Goal: Task Accomplishment & Management: Complete application form

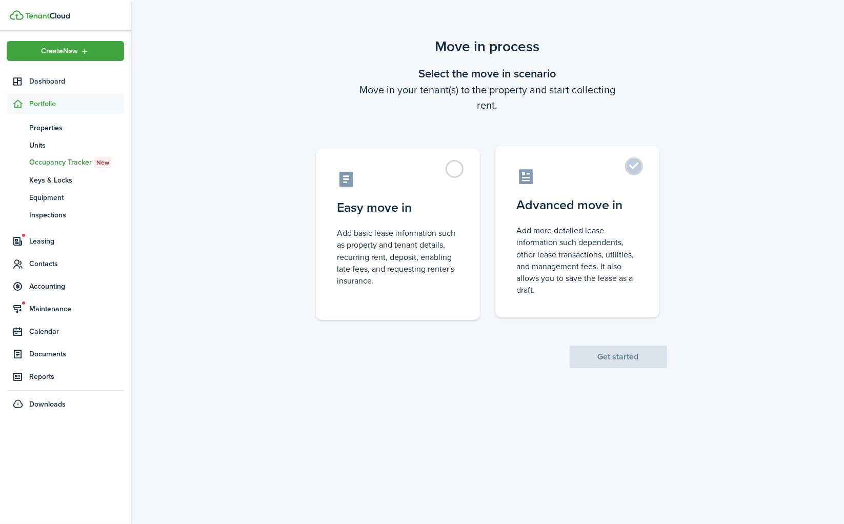
click at [572, 237] on control-radio-card-description "Add more detailed lease information such dependents, other lease transactions, …" at bounding box center [577, 260] width 121 height 71
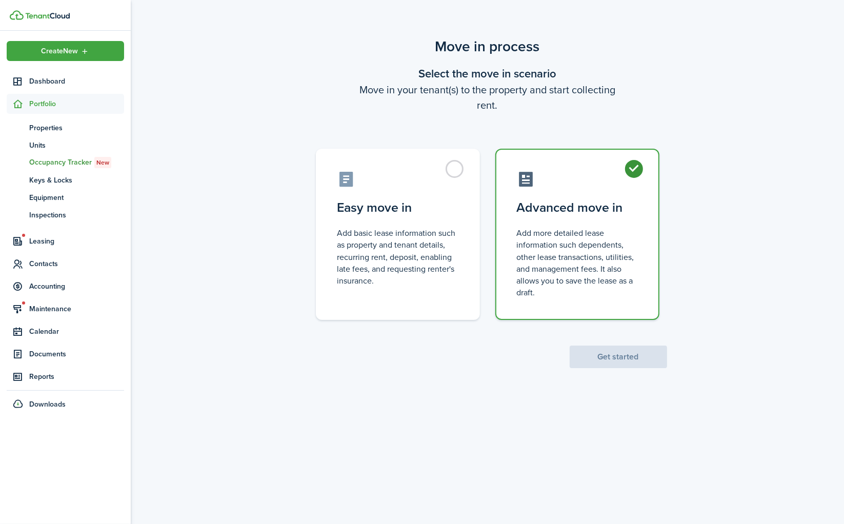
radio input "true"
click at [397, 266] on control-radio-card-description "Add basic lease information such as property and tenant details, recurring rent…" at bounding box center [397, 254] width 121 height 59
radio input "true"
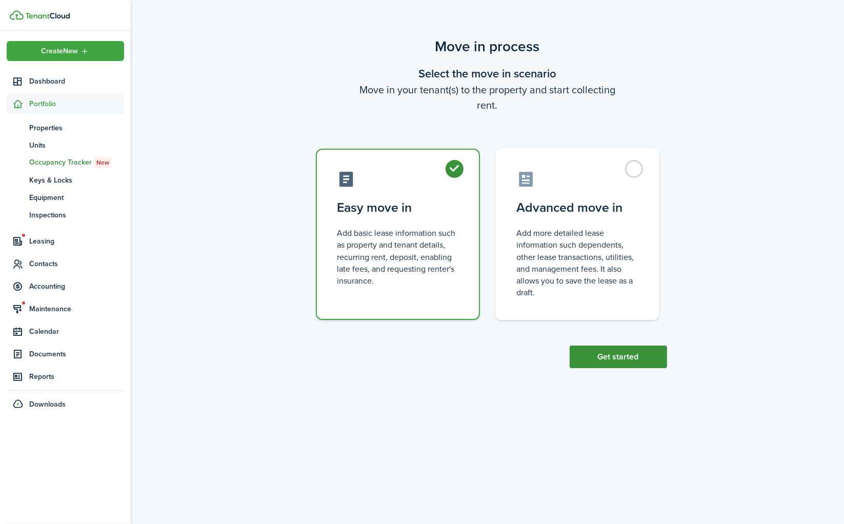
click at [620, 358] on button "Get started" at bounding box center [618, 357] width 97 height 23
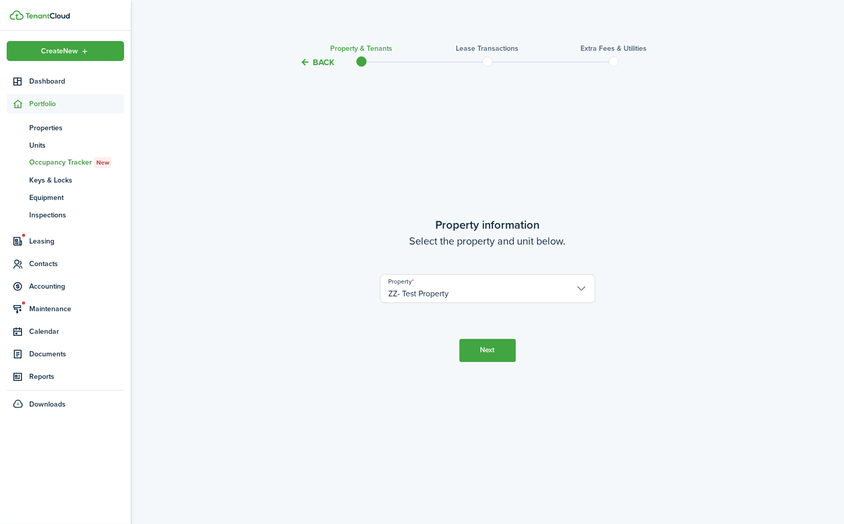
click at [486, 354] on button "Next" at bounding box center [487, 350] width 56 height 23
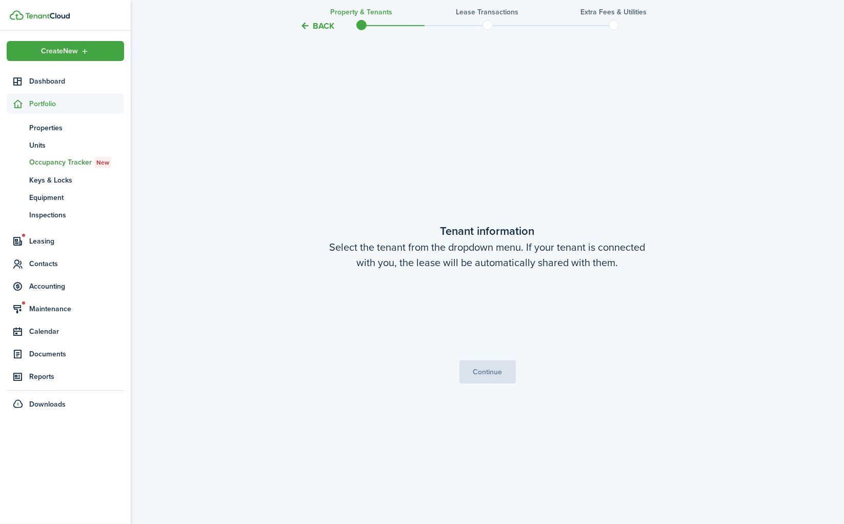
scroll to position [455, 0]
click at [473, 312] on span "Choose a tenant" at bounding box center [487, 315] width 214 height 17
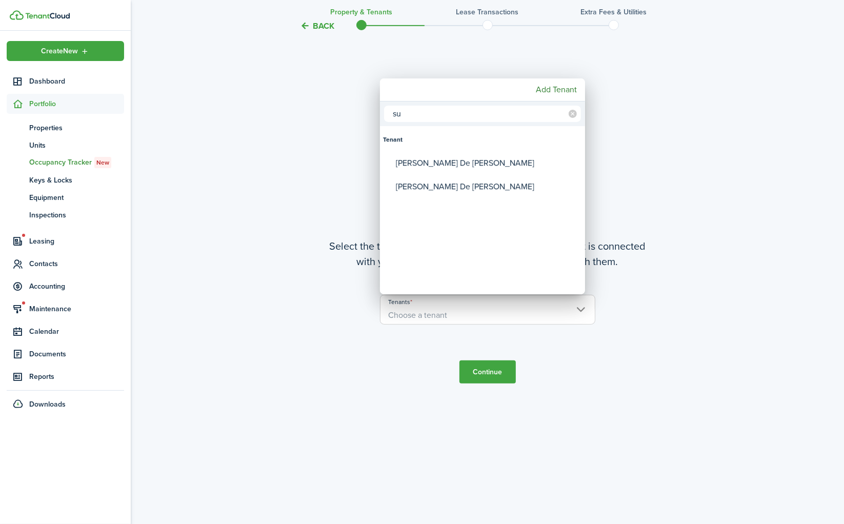
type input "s"
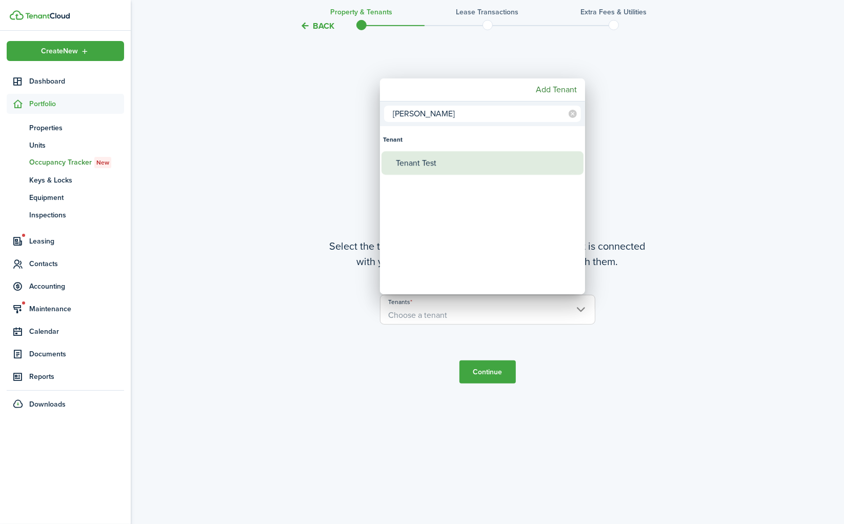
type input "[PERSON_NAME]"
click at [440, 160] on div "Tenant Test" at bounding box center [487, 163] width 182 height 24
type input "Tenant Test"
click at [491, 369] on div at bounding box center [422, 262] width 1008 height 688
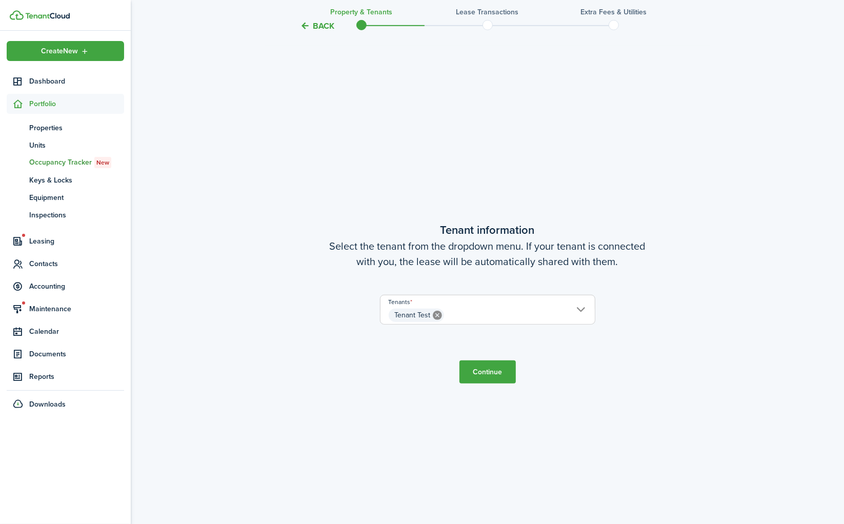
click at [480, 377] on button "Continue" at bounding box center [487, 371] width 56 height 23
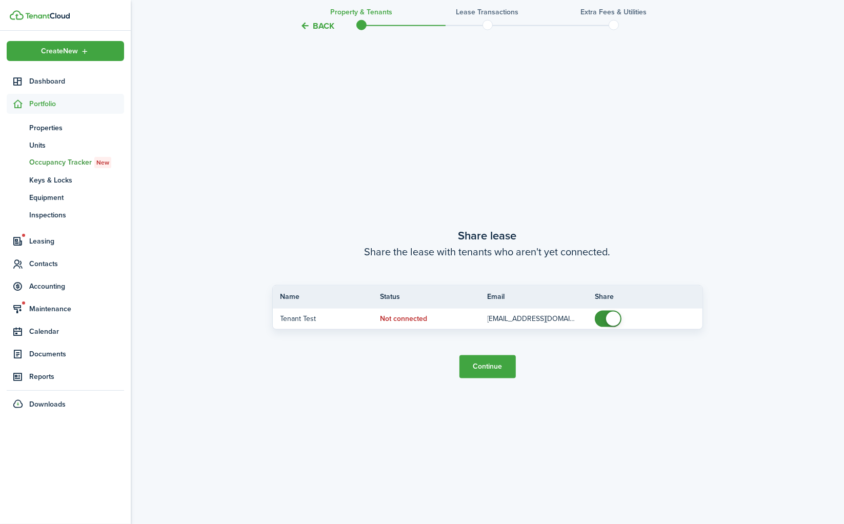
scroll to position [979, 0]
click at [491, 368] on button "Continue" at bounding box center [487, 366] width 56 height 23
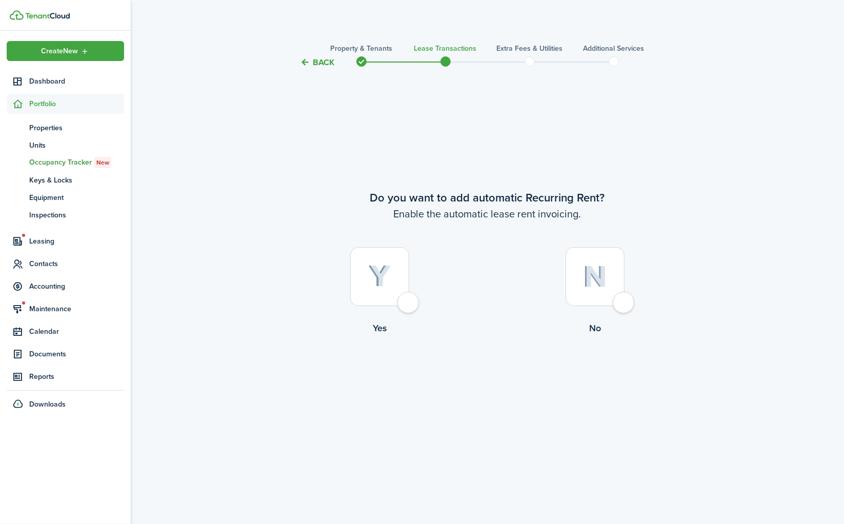
click at [409, 301] on div at bounding box center [379, 276] width 59 height 59
radio input "true"
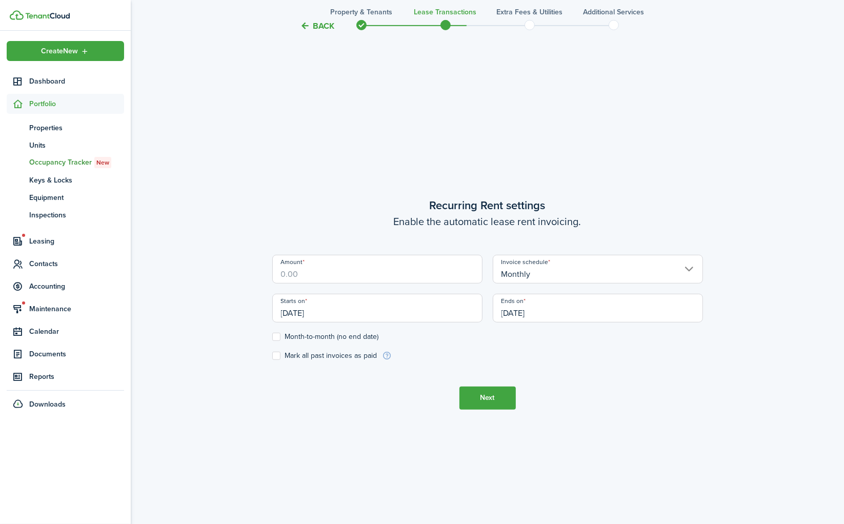
scroll to position [455, 0]
click at [339, 335] on label "Month-to-month (no end date)" at bounding box center [325, 336] width 107 height 8
click at [272, 336] on input "Month-to-month (no end date)" at bounding box center [272, 336] width 1 height 1
checkbox input "true"
click at [493, 398] on button "Next" at bounding box center [487, 397] width 56 height 23
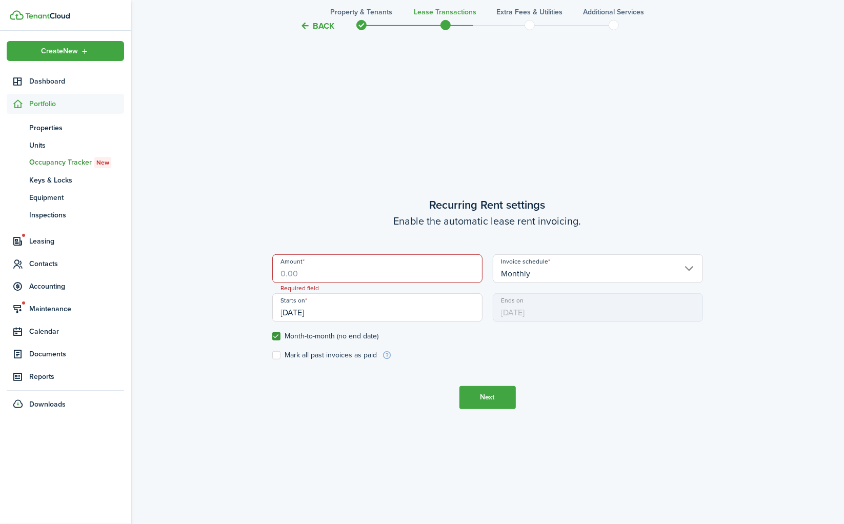
scroll to position [461, 0]
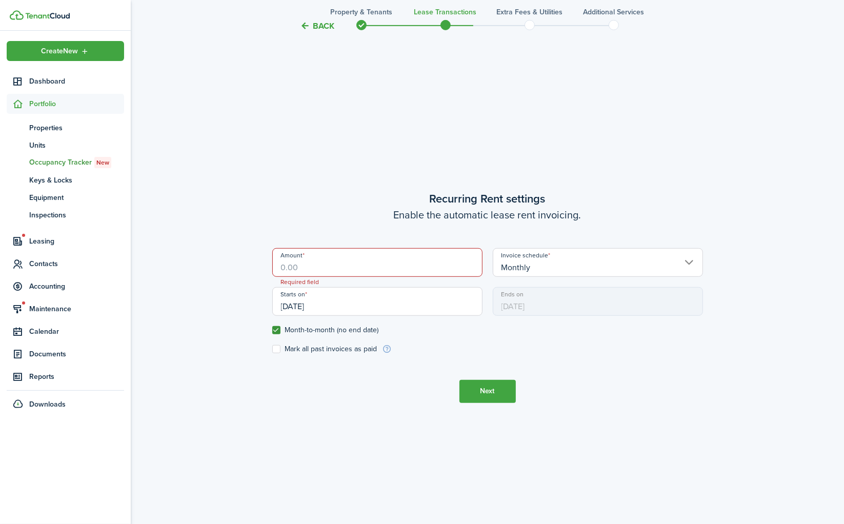
click at [361, 267] on input "Amount" at bounding box center [377, 262] width 210 height 29
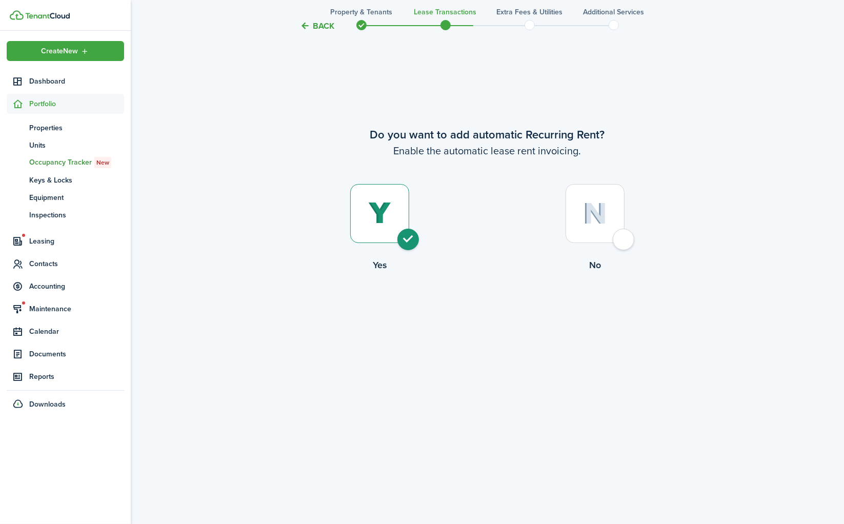
scroll to position [54, 0]
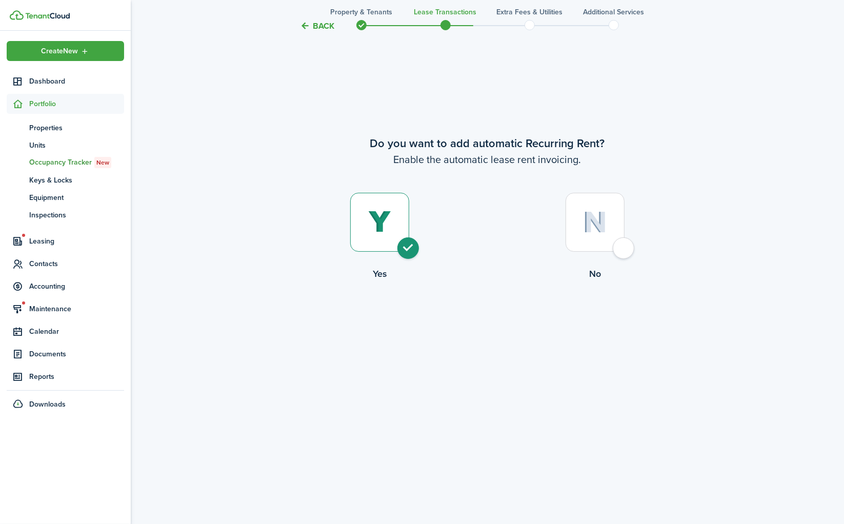
click at [624, 252] on div at bounding box center [595, 222] width 59 height 59
radio input "false"
radio input "true"
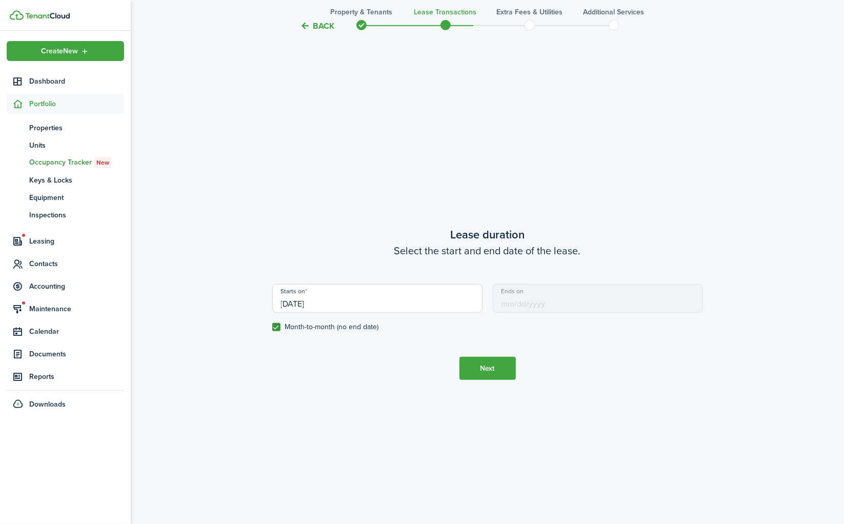
scroll to position [455, 0]
click at [489, 365] on button "Next" at bounding box center [487, 367] width 56 height 23
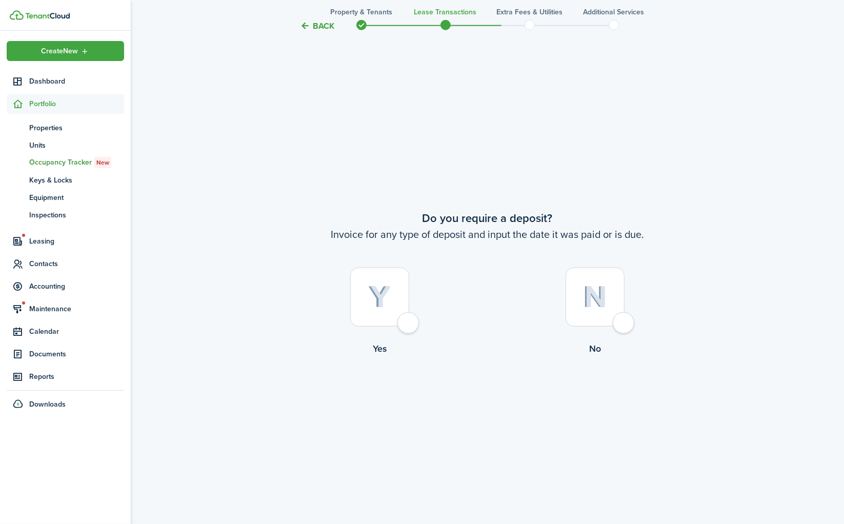
scroll to position [979, 0]
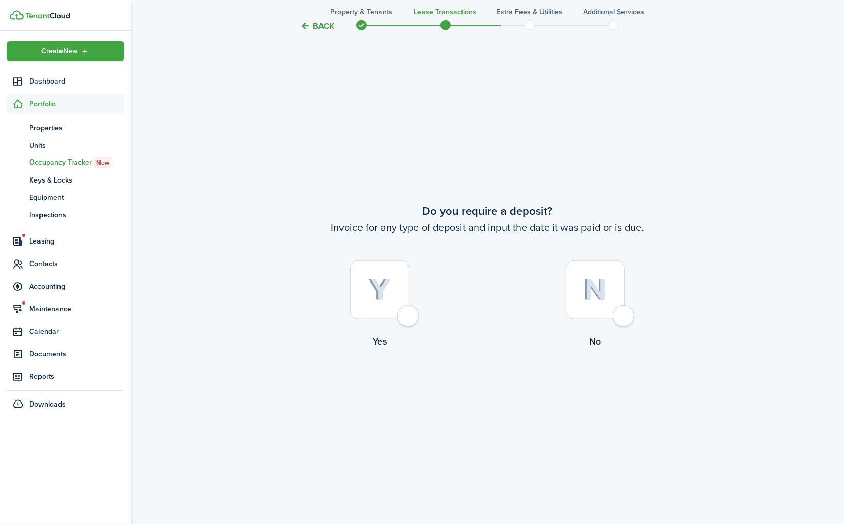
click at [624, 316] on div at bounding box center [595, 289] width 59 height 59
radio input "true"
click at [506, 393] on button "Continue" at bounding box center [487, 390] width 56 height 23
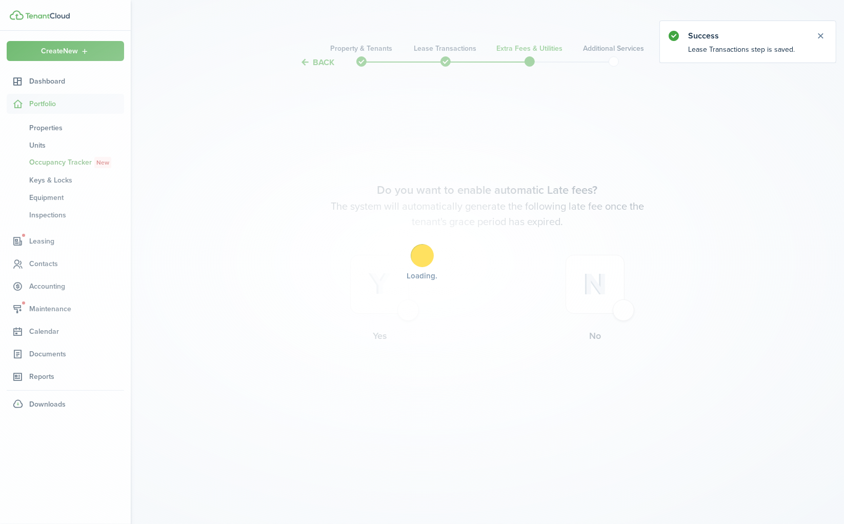
scroll to position [0, 0]
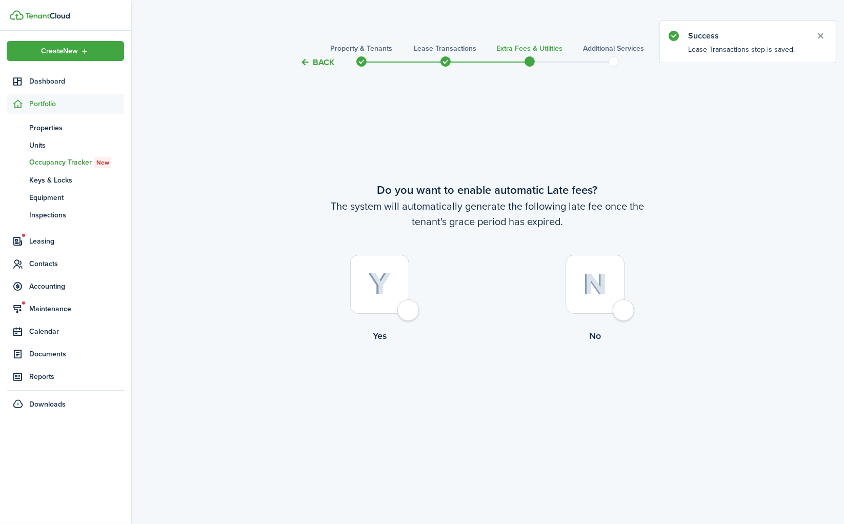
click at [619, 313] on div at bounding box center [595, 284] width 59 height 59
radio input "true"
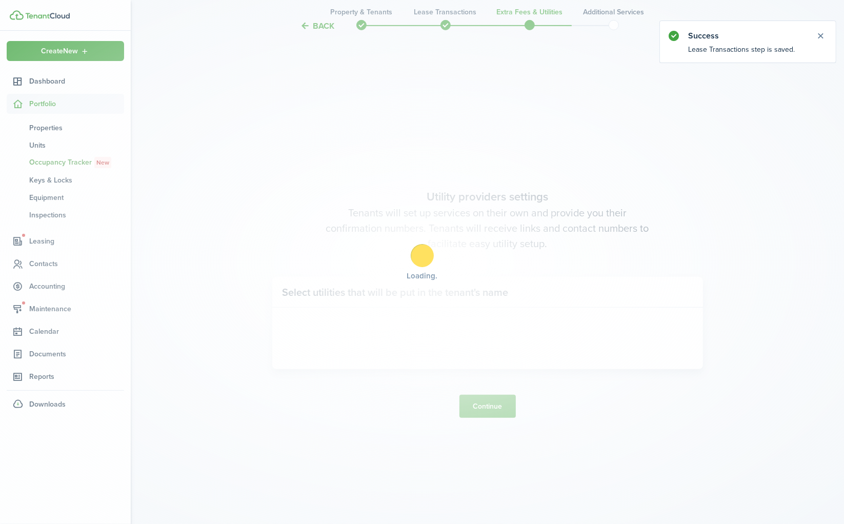
scroll to position [455, 0]
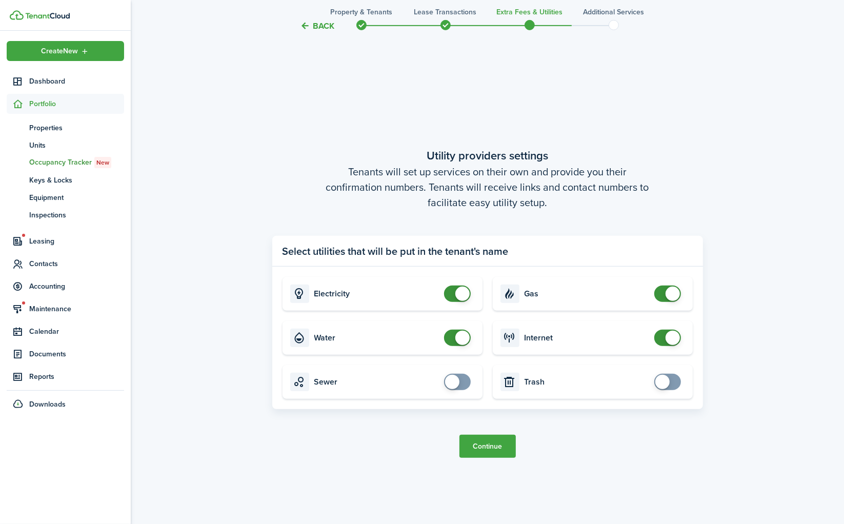
click at [668, 294] on span at bounding box center [673, 294] width 14 height 14
checkbox input "true"
click at [663, 291] on span at bounding box center [662, 294] width 14 height 14
click at [486, 444] on button "Continue" at bounding box center [487, 446] width 56 height 23
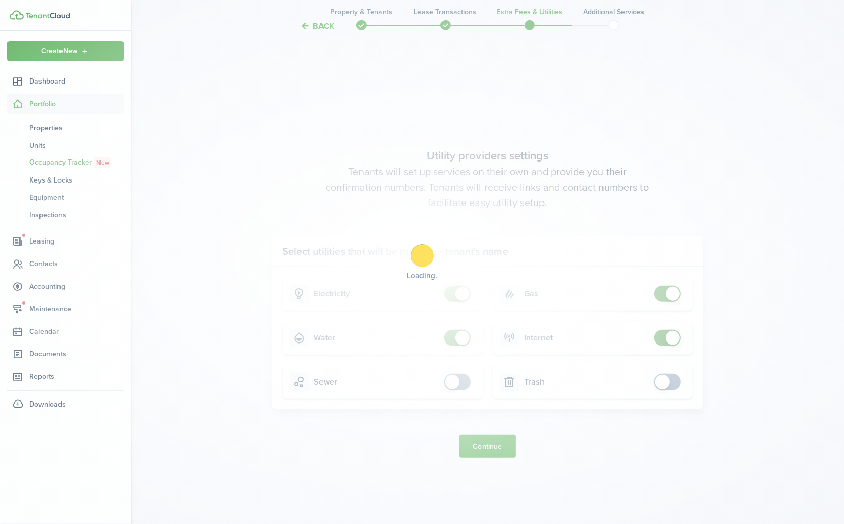
scroll to position [0, 0]
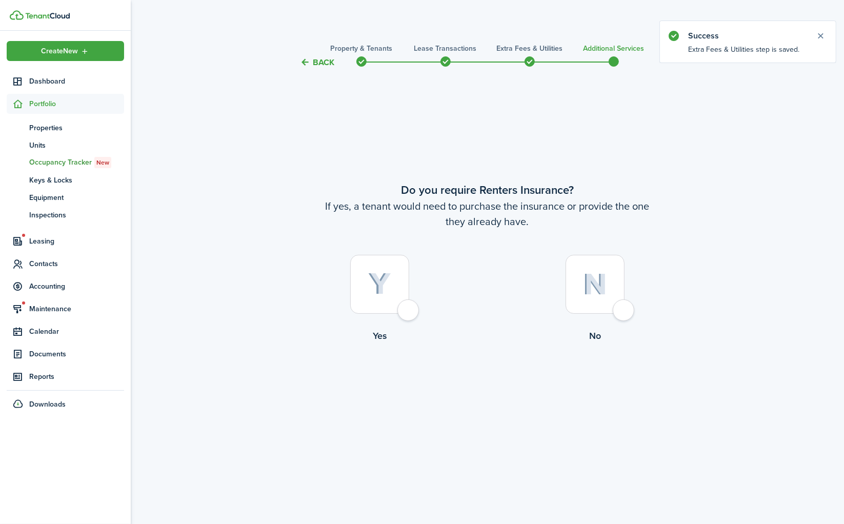
click at [624, 302] on div at bounding box center [595, 284] width 59 height 59
radio input "true"
click at [493, 388] on button "Complete move in" at bounding box center [487, 384] width 75 height 23
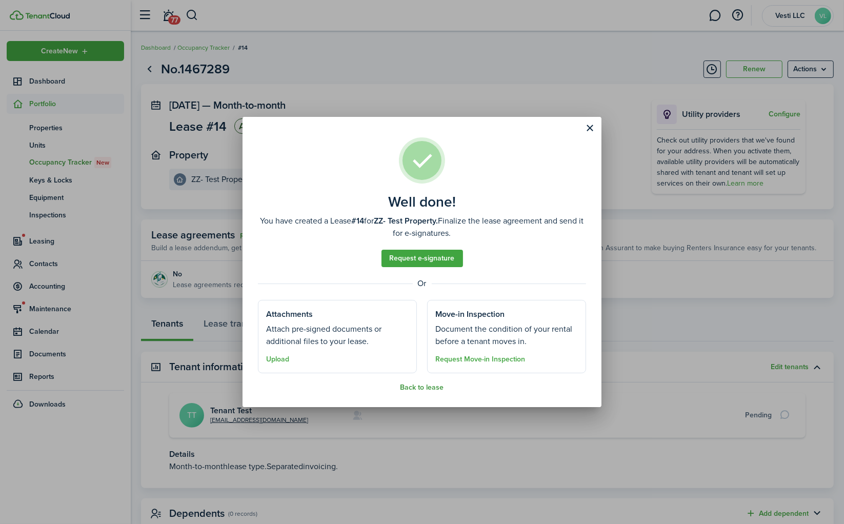
click at [430, 390] on button "Back to lease" at bounding box center [422, 388] width 44 height 8
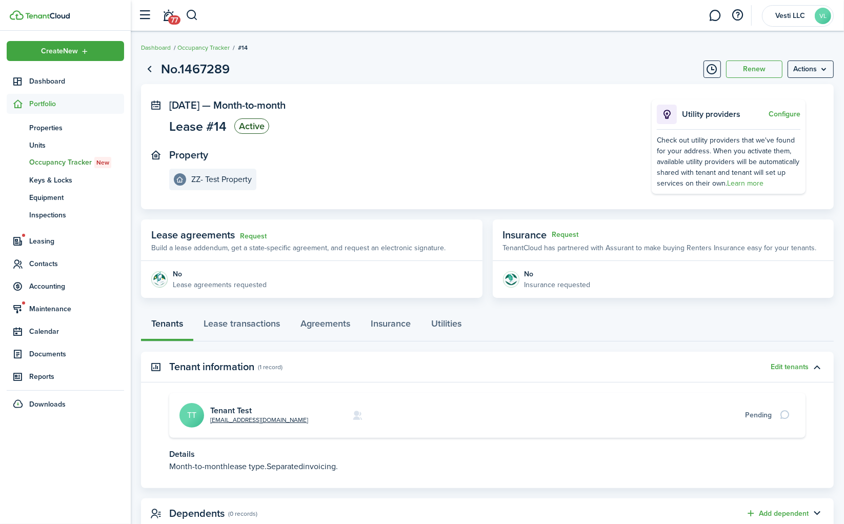
click at [48, 102] on span "Portfolio" at bounding box center [76, 103] width 95 height 11
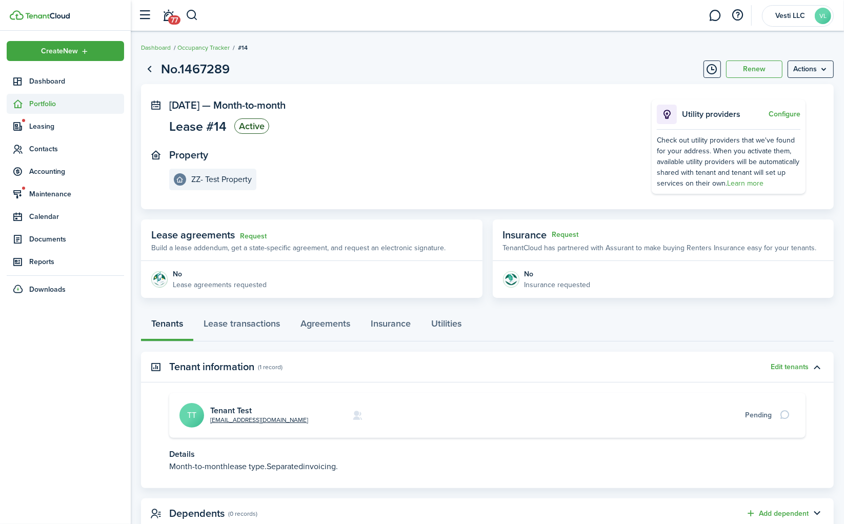
click at [48, 102] on span "Portfolio" at bounding box center [76, 103] width 95 height 11
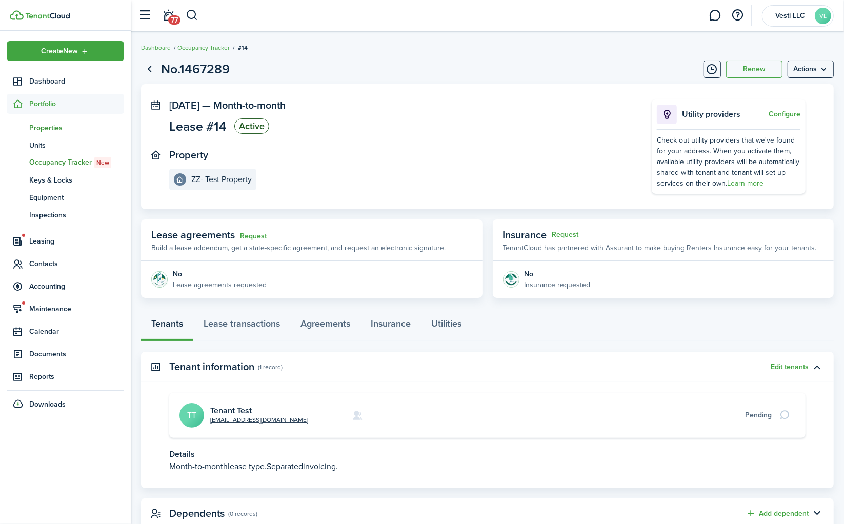
click at [42, 131] on span "Properties" at bounding box center [76, 128] width 95 height 11
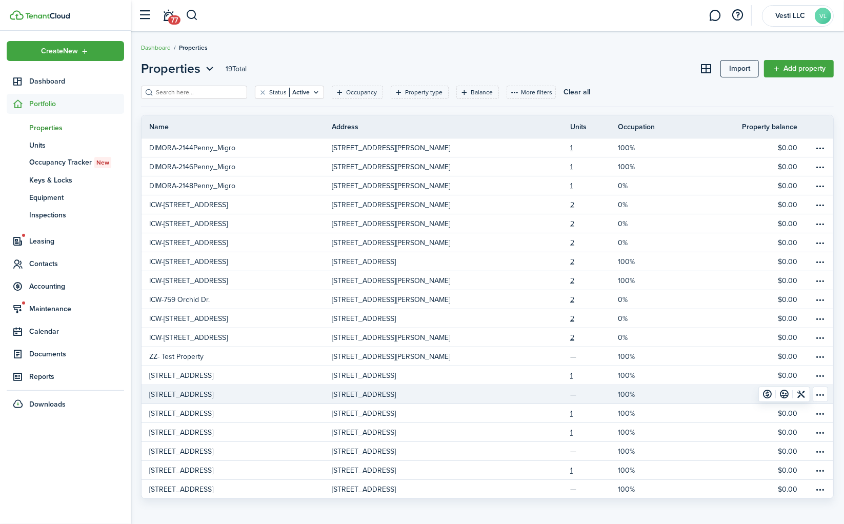
click at [391, 389] on p "[STREET_ADDRESS]" at bounding box center [364, 394] width 64 height 11
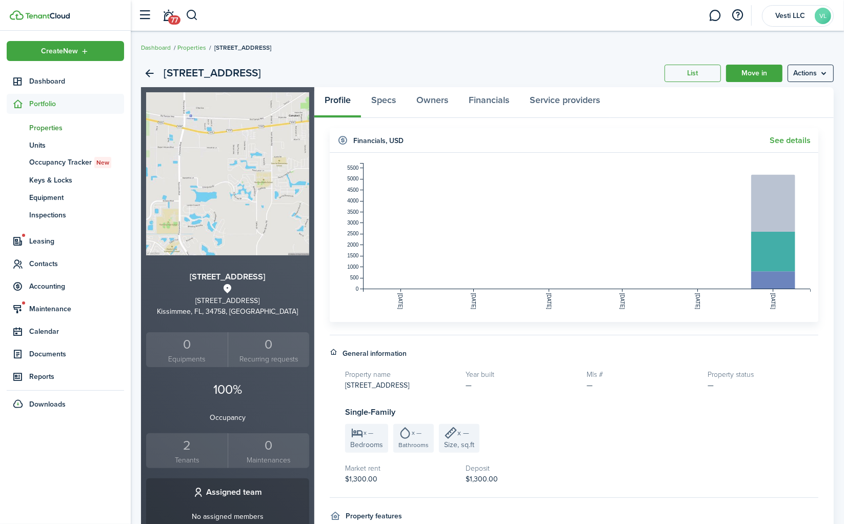
click at [187, 453] on div "2" at bounding box center [187, 445] width 76 height 19
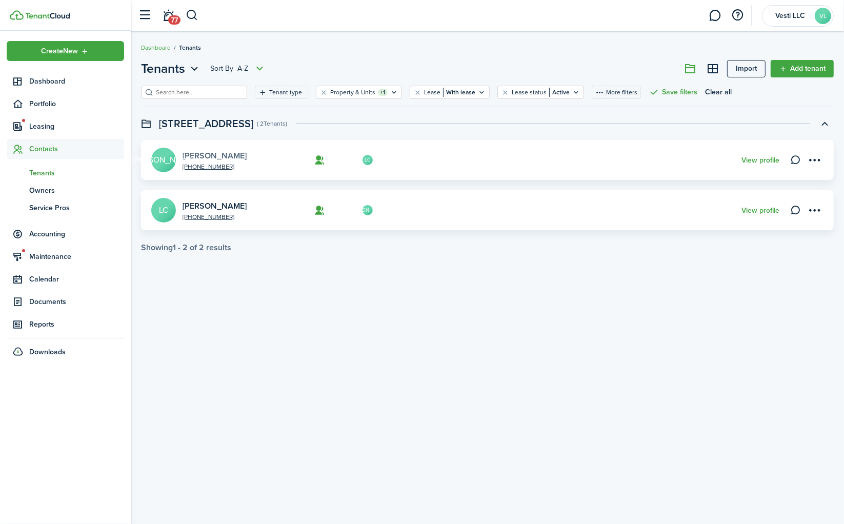
click at [232, 153] on link "[PERSON_NAME]" at bounding box center [215, 156] width 64 height 12
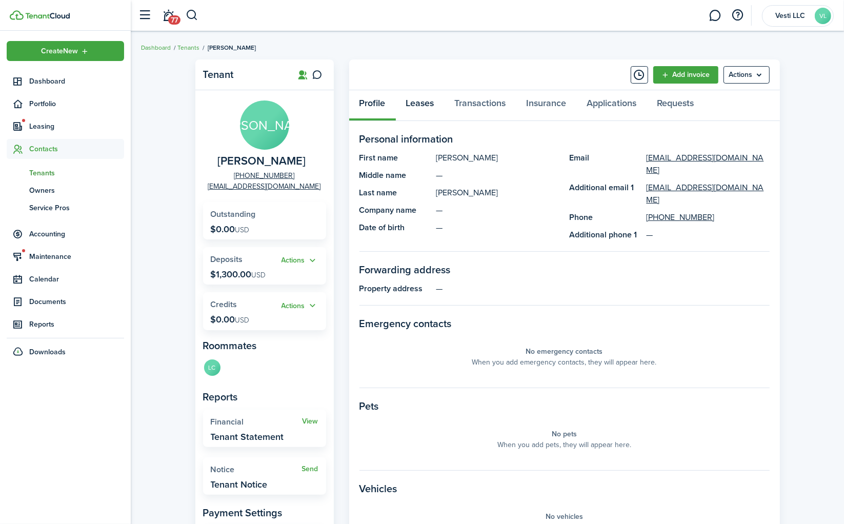
click at [424, 102] on link "Leases" at bounding box center [420, 105] width 49 height 31
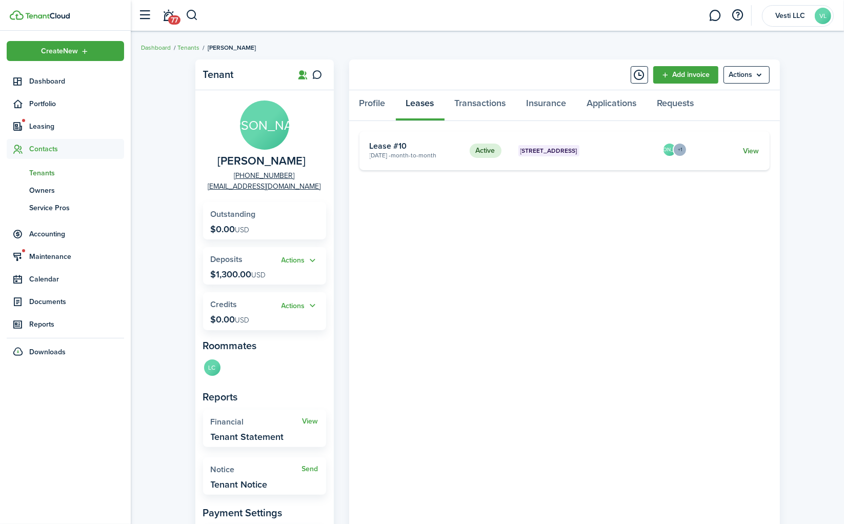
click at [749, 150] on link "View" at bounding box center [751, 151] width 16 height 11
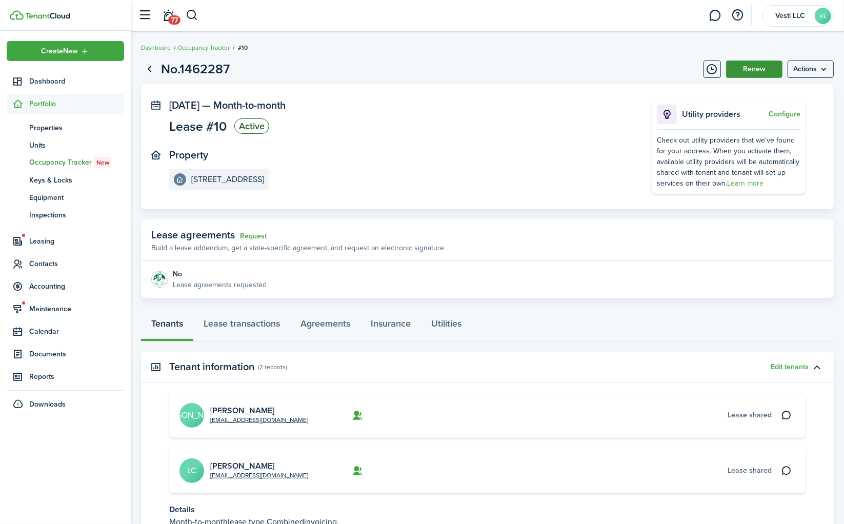
click at [750, 66] on button "Renew" at bounding box center [754, 69] width 56 height 17
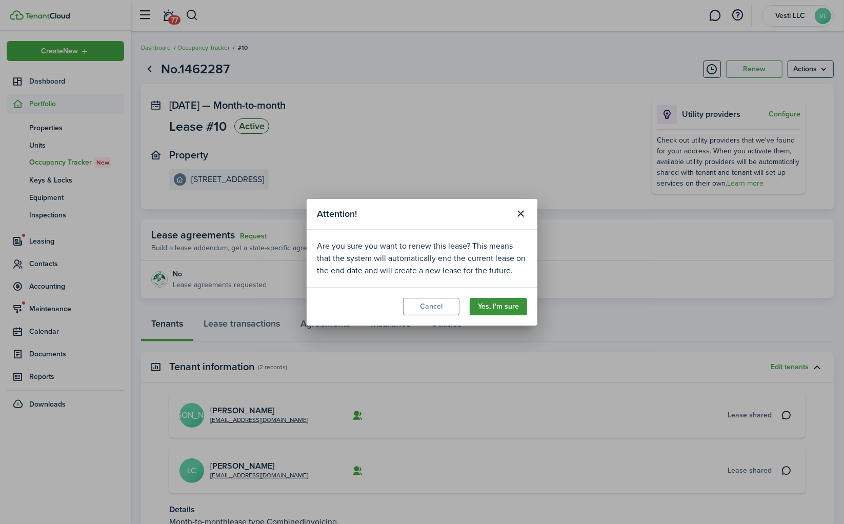
click at [501, 305] on button "Yes, I'm sure" at bounding box center [498, 306] width 57 height 17
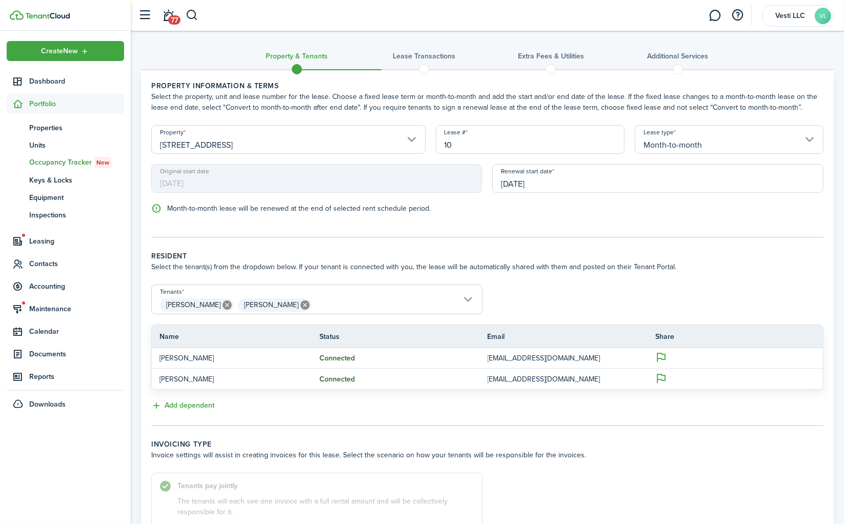
click at [459, 145] on input "10" at bounding box center [530, 139] width 189 height 29
click at [541, 186] on input "[DATE]" at bounding box center [657, 178] width 331 height 29
type input "12"
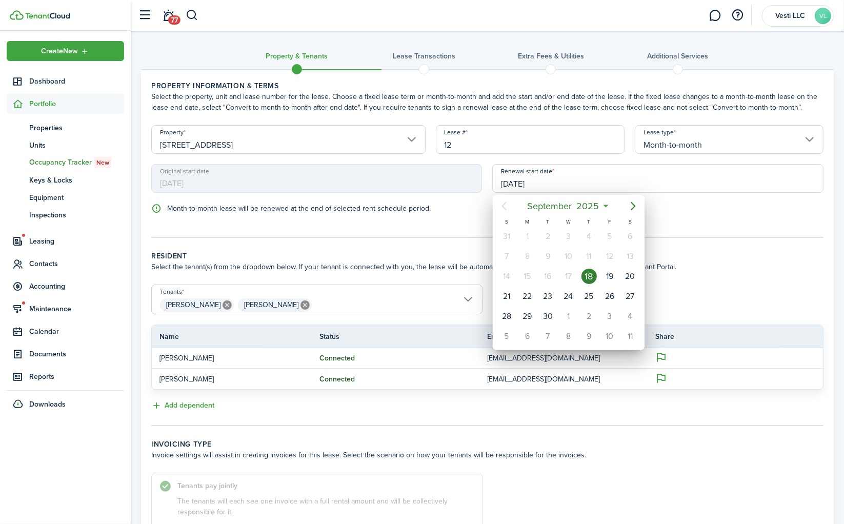
click at [541, 186] on div at bounding box center [422, 262] width 1008 height 688
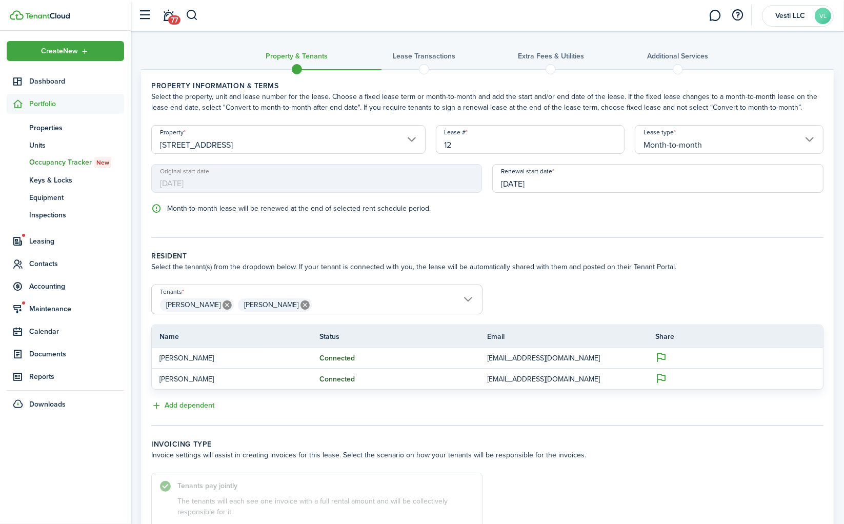
click at [541, 186] on input "[DATE]" at bounding box center [657, 178] width 331 height 29
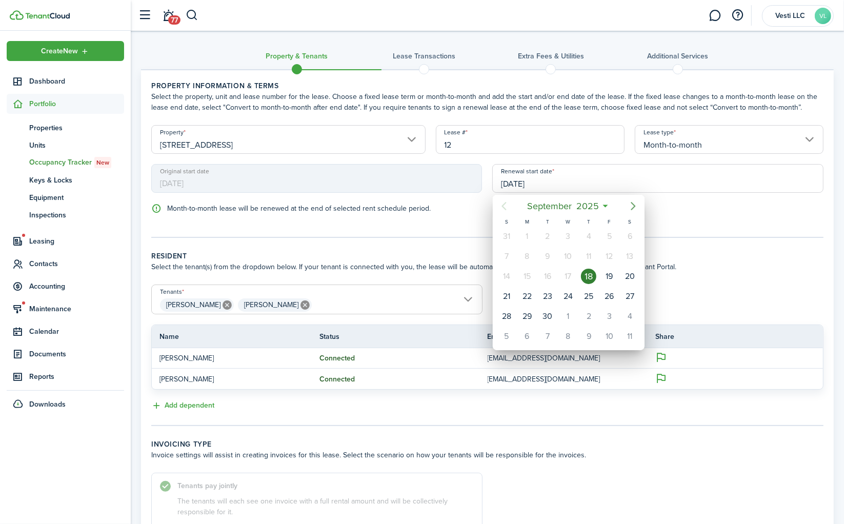
click at [632, 203] on icon "Next page" at bounding box center [633, 206] width 12 height 12
click at [571, 235] on div "1" at bounding box center [567, 236] width 15 height 15
type input "[DATE]"
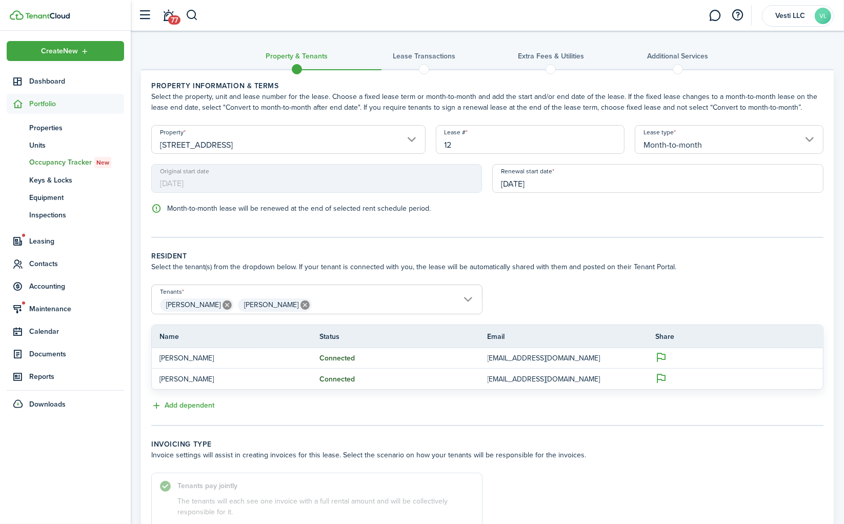
click at [737, 144] on input "Month-to-month" at bounding box center [729, 139] width 189 height 29
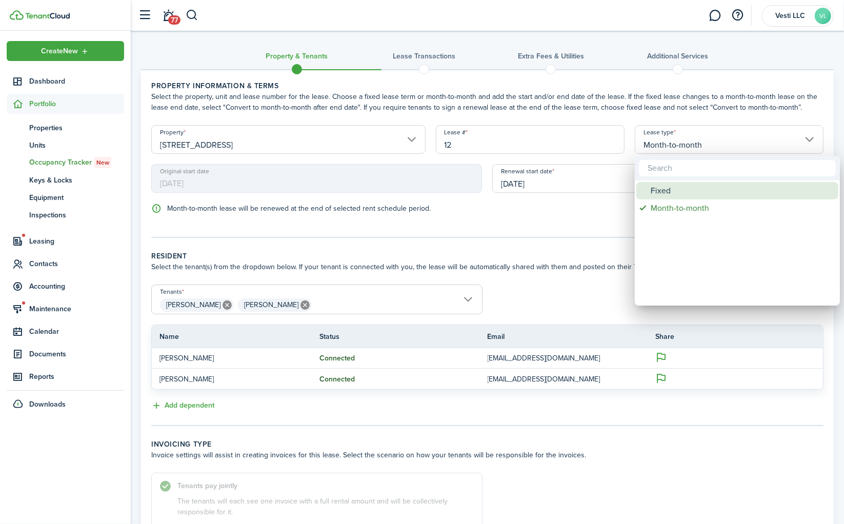
click at [676, 190] on div "Fixed" at bounding box center [742, 190] width 182 height 17
type input "Fixed"
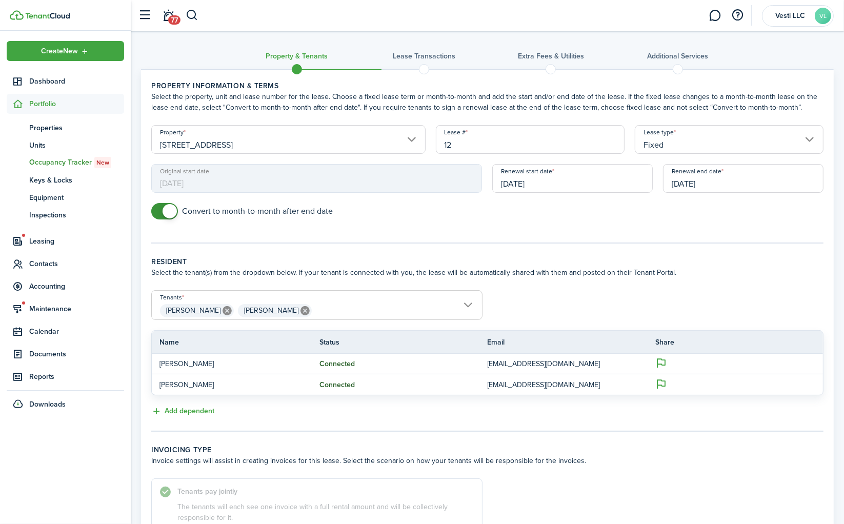
checkbox input "false"
click at [161, 205] on span at bounding box center [164, 211] width 10 height 16
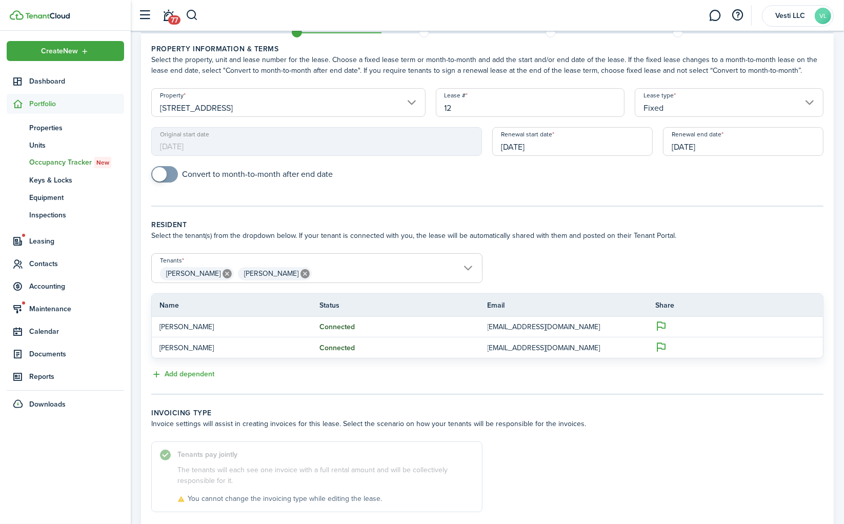
scroll to position [41, 0]
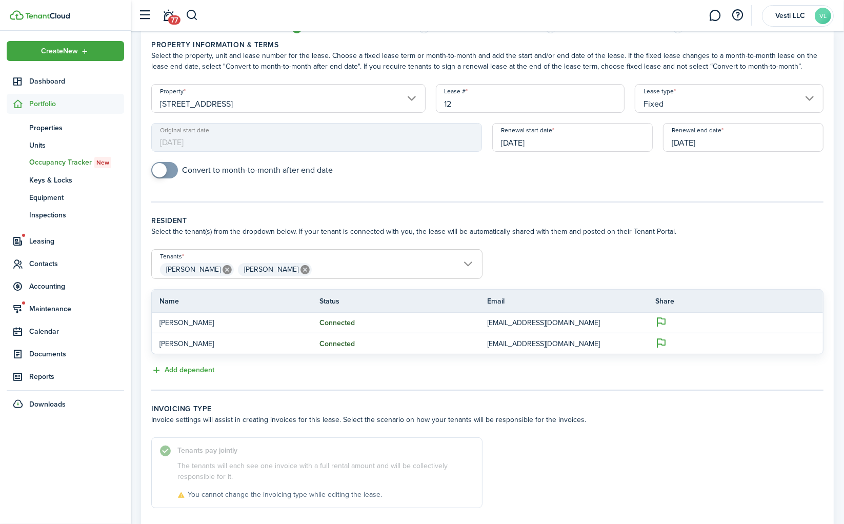
click at [690, 141] on input "[DATE]" at bounding box center [743, 137] width 160 height 29
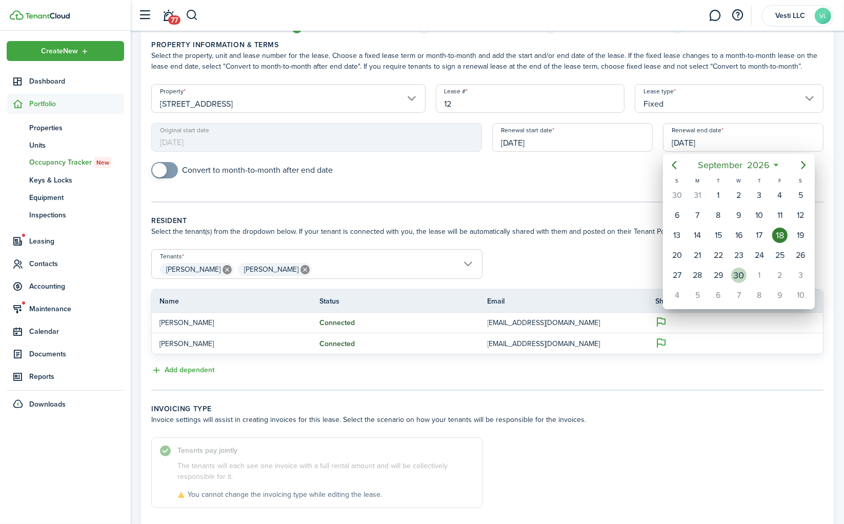
click at [741, 270] on div "30" at bounding box center [738, 275] width 15 height 15
type input "[DATE]"
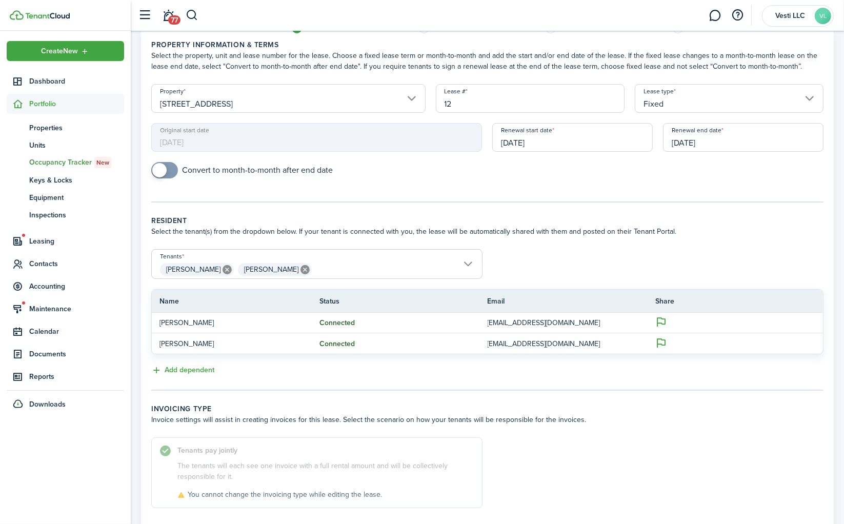
click at [682, 238] on lease-classic-resident "Resident Select the tenant(s) from the dropdown below. If your tenant is connec…" at bounding box center [487, 296] width 672 height 162
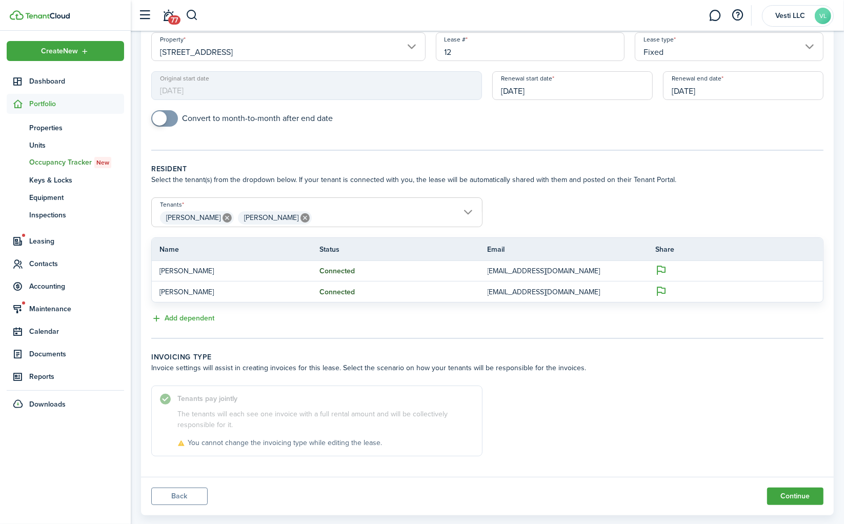
scroll to position [110, 0]
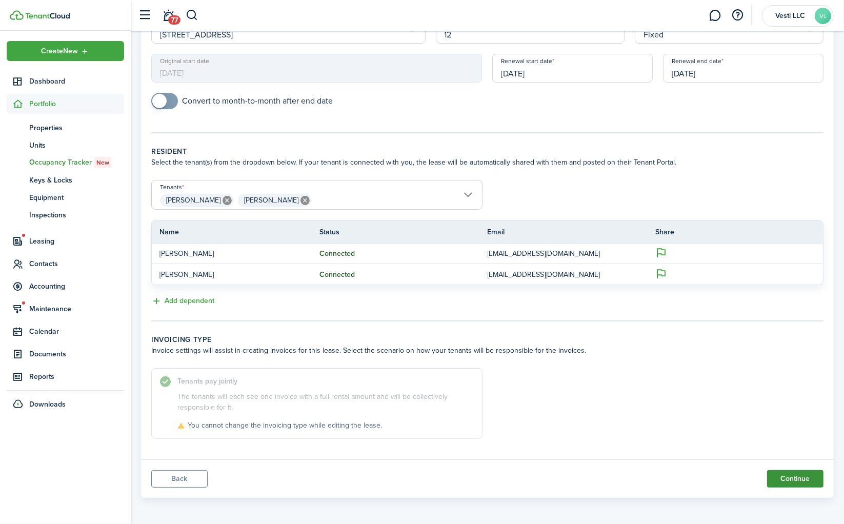
click at [790, 476] on button "Continue" at bounding box center [795, 478] width 56 height 17
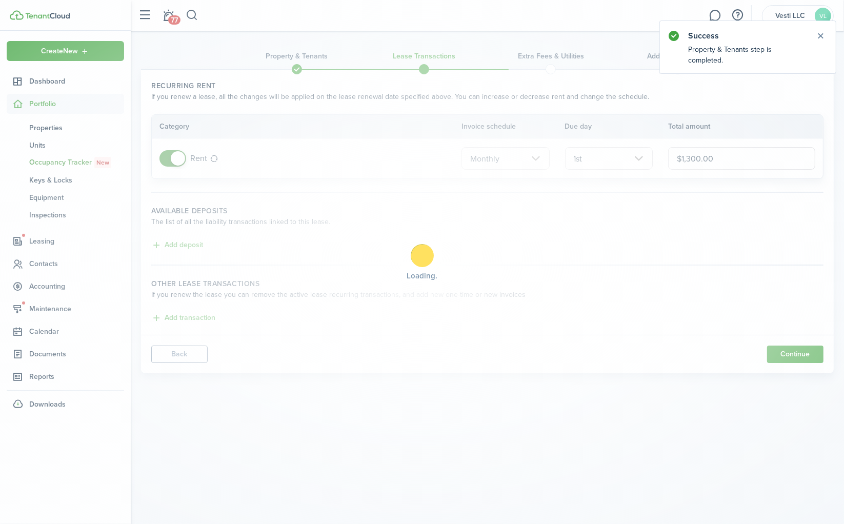
scroll to position [0, 0]
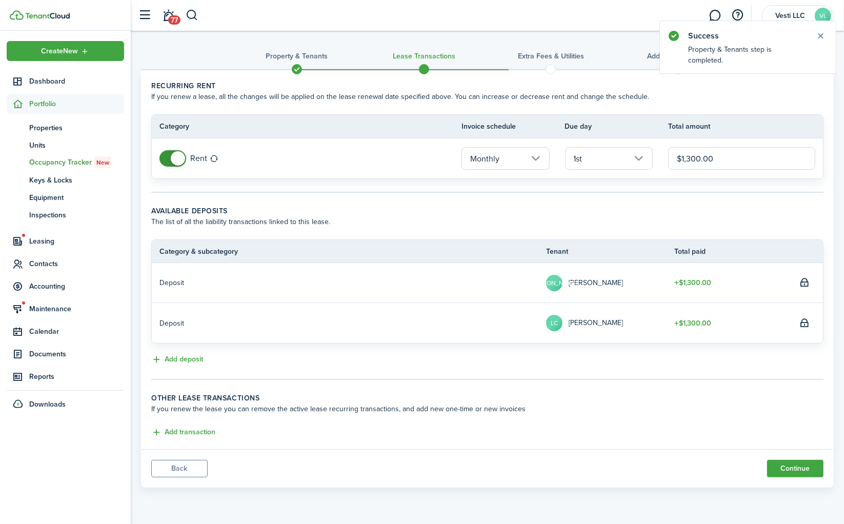
click at [688, 160] on input "$1,300.00" at bounding box center [741, 158] width 147 height 23
type input "$1,400.00"
click at [770, 221] on wizard-step-header-description "The list of all the liability transactions linked to this lease." at bounding box center [487, 221] width 672 height 11
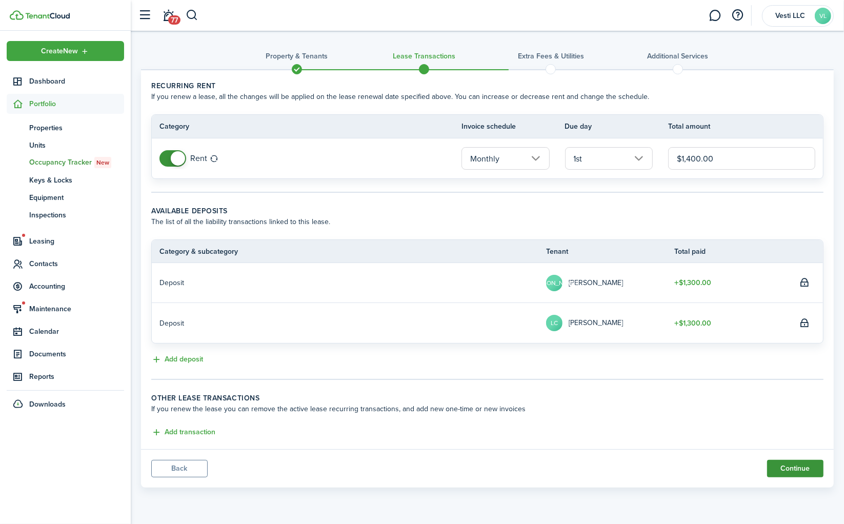
click at [797, 467] on button "Continue" at bounding box center [795, 468] width 56 height 17
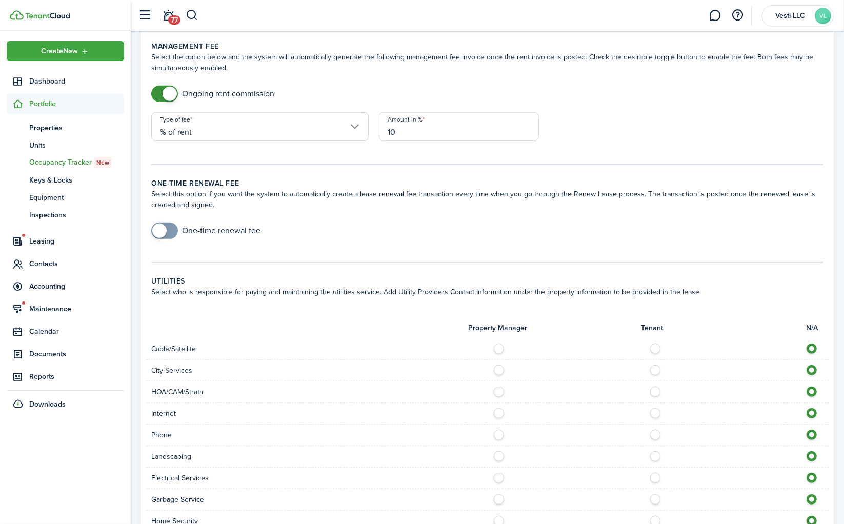
scroll to position [385, 0]
checkbox input "true"
click at [170, 226] on span at bounding box center [164, 229] width 10 height 16
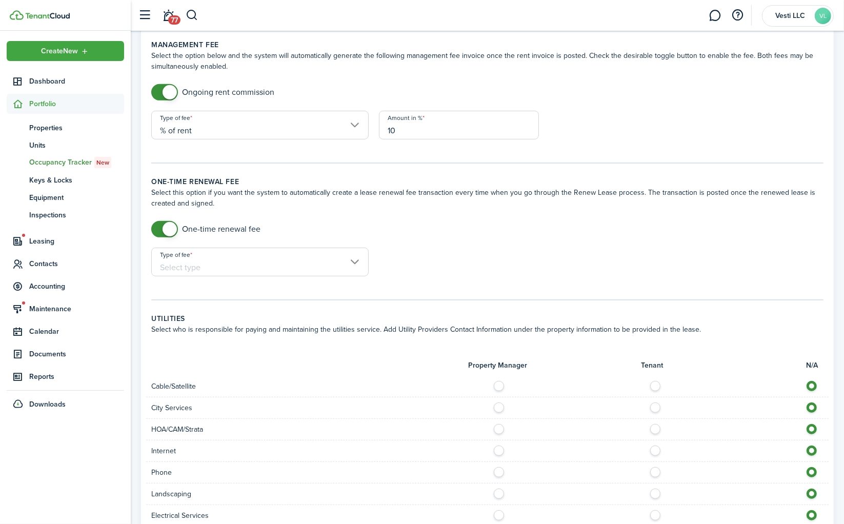
click at [251, 273] on input "Type of fee" at bounding box center [259, 262] width 217 height 29
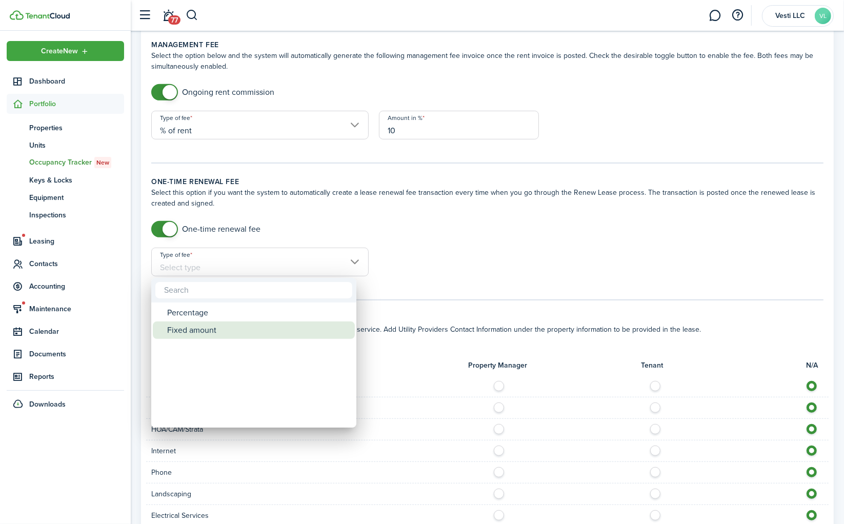
click at [228, 333] on div "Fixed amount" at bounding box center [258, 329] width 182 height 17
type input "Fixed amount"
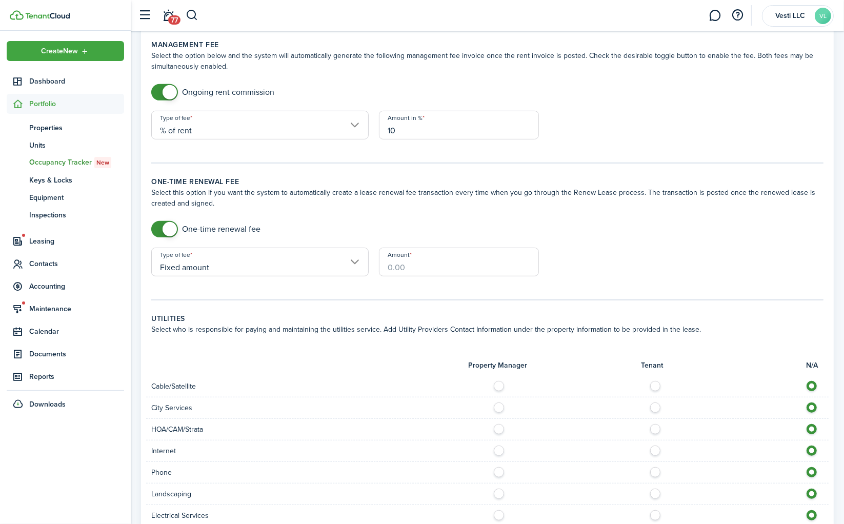
click at [421, 268] on input "Amount" at bounding box center [459, 262] width 160 height 29
type input "$450.00"
click at [703, 212] on lease-classic-renewal-fee "One-time renewal fee Select this option if you want the system to automatically…" at bounding box center [487, 231] width 672 height 110
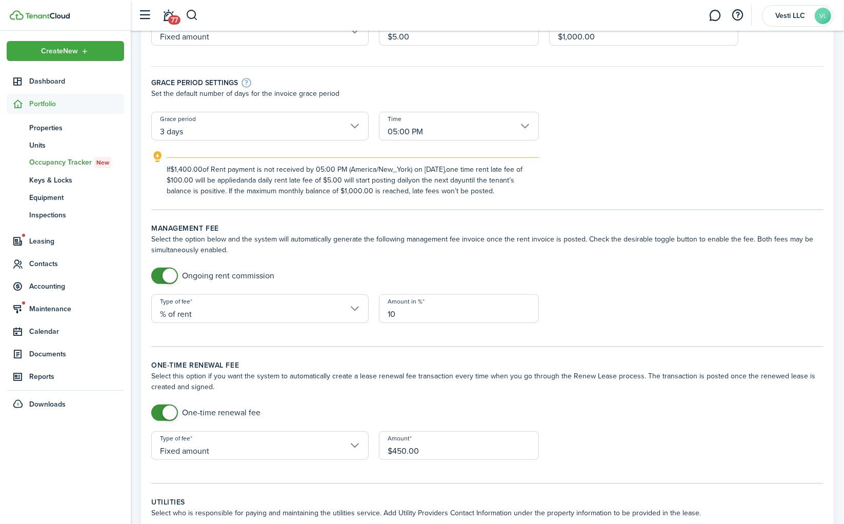
scroll to position [200, 0]
click at [164, 274] on span at bounding box center [170, 276] width 14 height 14
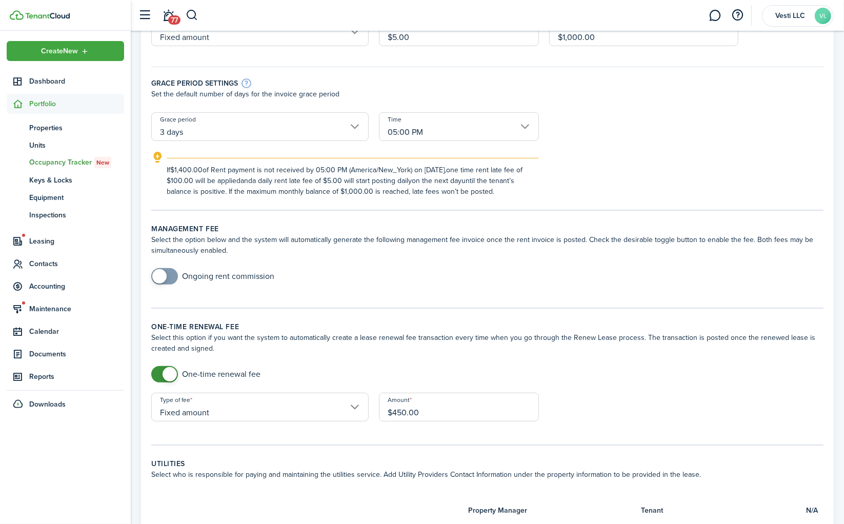
checkbox input "true"
click at [165, 275] on span at bounding box center [159, 276] width 14 height 14
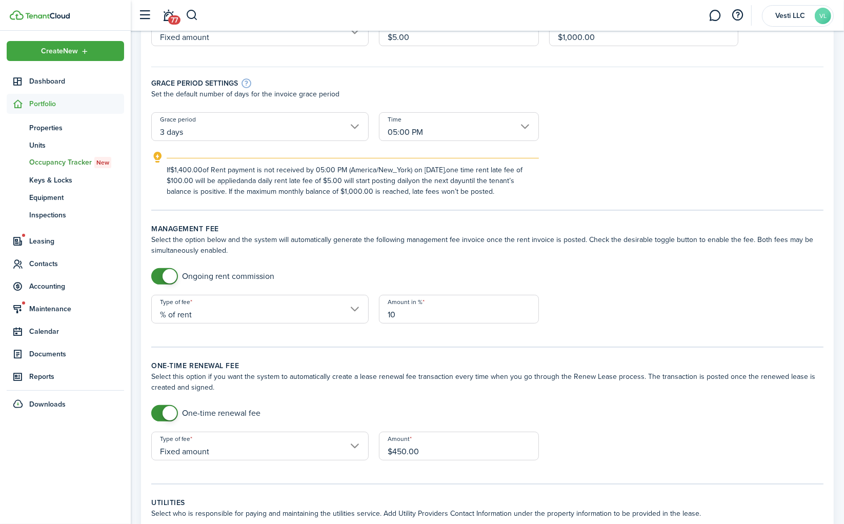
click at [247, 302] on input "% of rent" at bounding box center [259, 309] width 217 height 29
click at [213, 351] on div "flat amount, USD" at bounding box center [204, 352] width 75 height 17
click at [420, 315] on input "$10.00" at bounding box center [459, 309] width 160 height 29
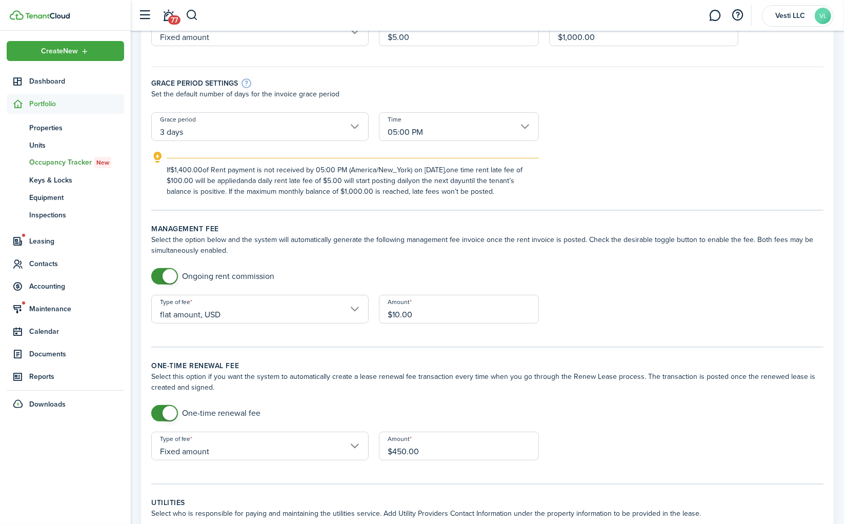
click at [420, 315] on input "$10.00" at bounding box center [459, 309] width 160 height 29
click at [693, 273] on div "Ongoing rent commission" at bounding box center [487, 281] width 682 height 27
click at [293, 301] on input "flat amount, USD" at bounding box center [259, 309] width 217 height 29
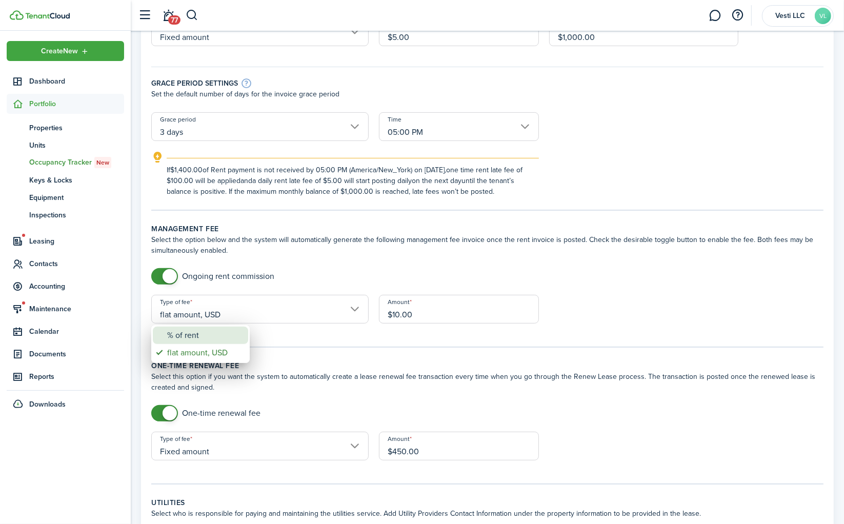
click at [216, 341] on div "% of rent" at bounding box center [204, 335] width 75 height 17
type input "% of rent"
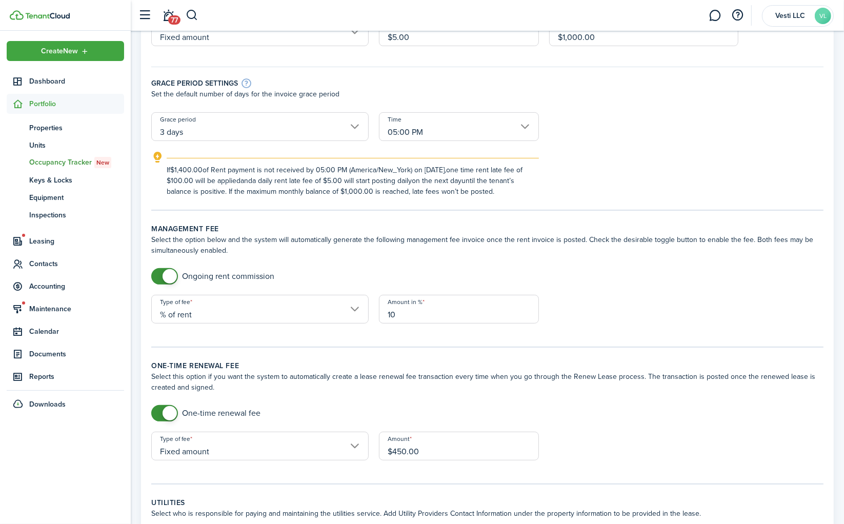
click at [572, 288] on div "Ongoing rent commission" at bounding box center [487, 281] width 682 height 27
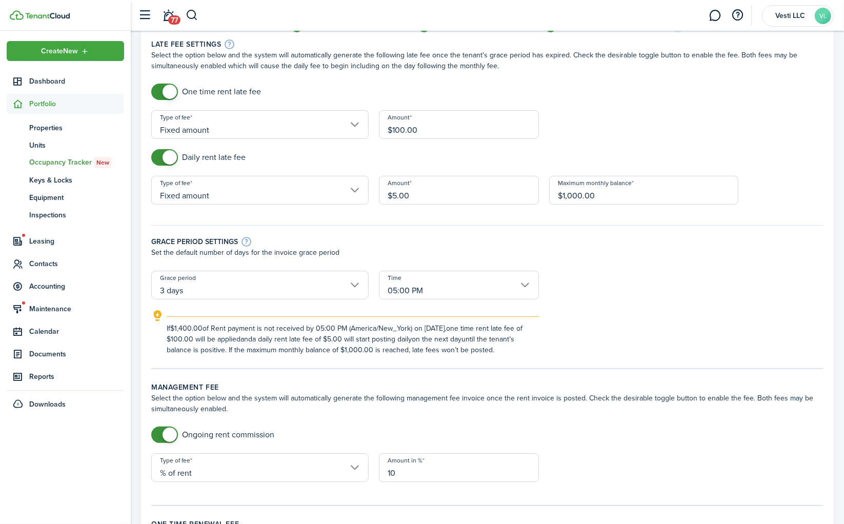
scroll to position [0, 0]
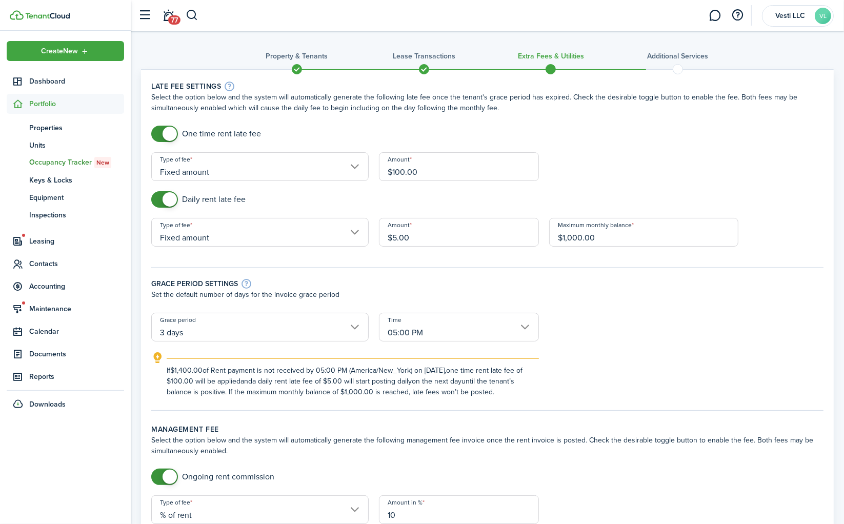
click at [620, 327] on form "One time rent late fee Type of fee Fixed amount Amount $100.00 Daily rent late …" at bounding box center [487, 262] width 682 height 272
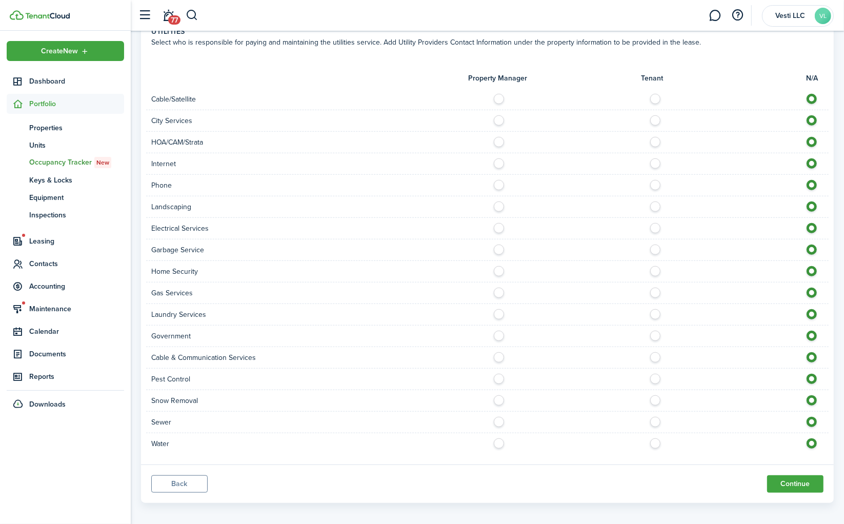
scroll to position [675, 0]
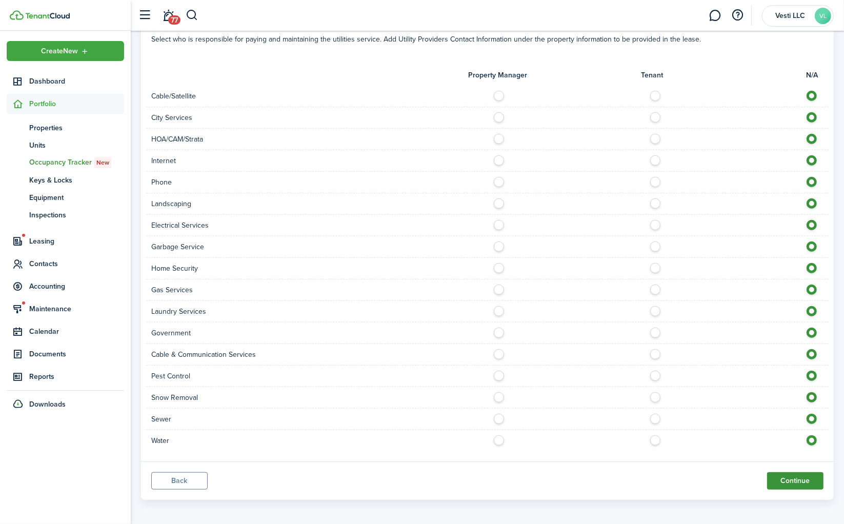
click at [796, 473] on button "Continue" at bounding box center [795, 480] width 56 height 17
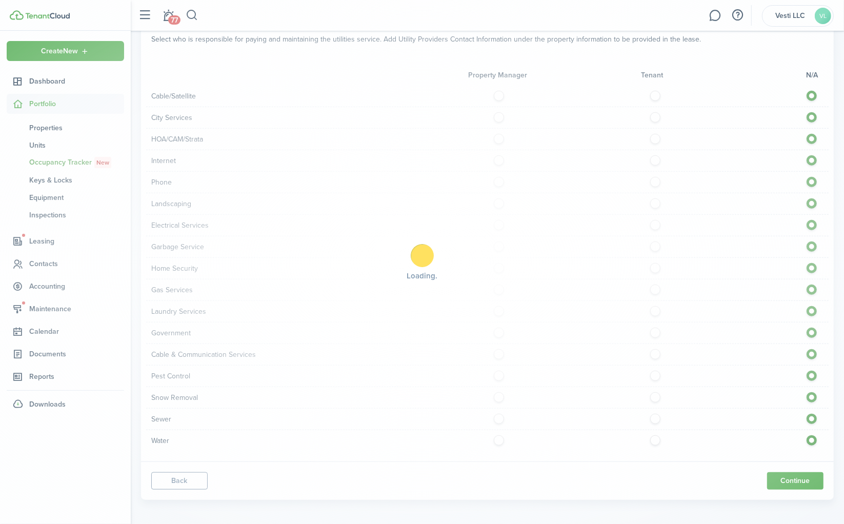
scroll to position [0, 0]
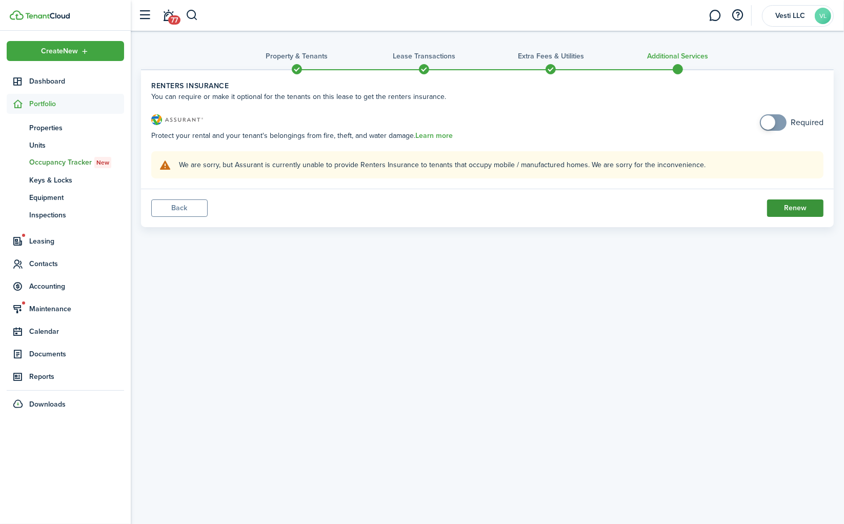
click at [789, 210] on button "Renew" at bounding box center [795, 207] width 56 height 17
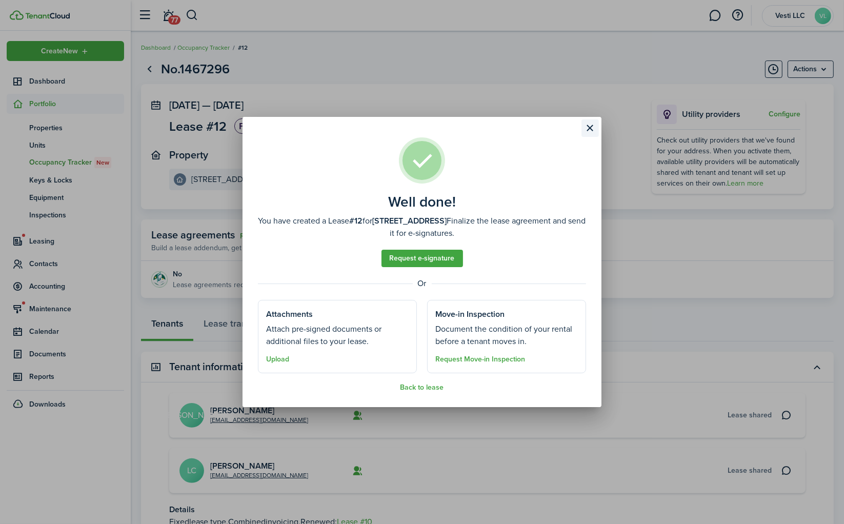
click at [592, 126] on button "Close modal" at bounding box center [589, 127] width 17 height 17
